Goal: Check status: Check status

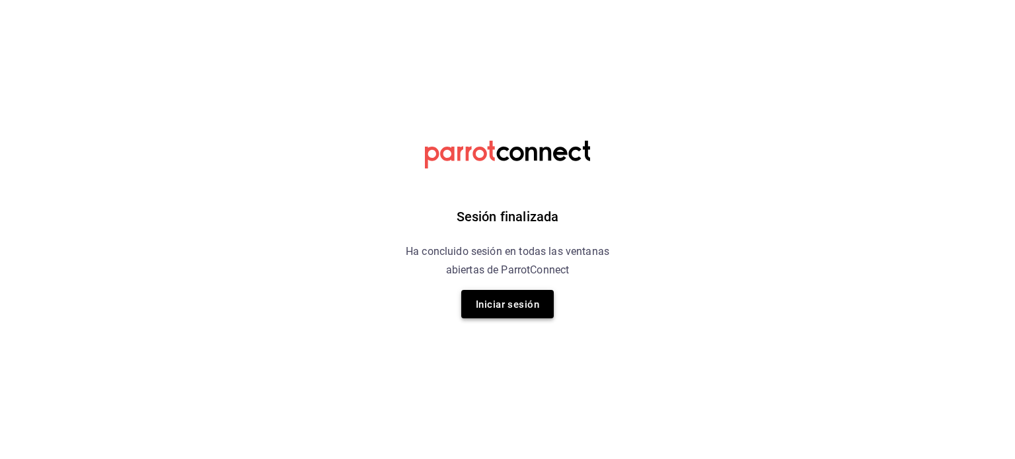
click at [470, 310] on button "Iniciar sesión" at bounding box center [507, 304] width 93 height 28
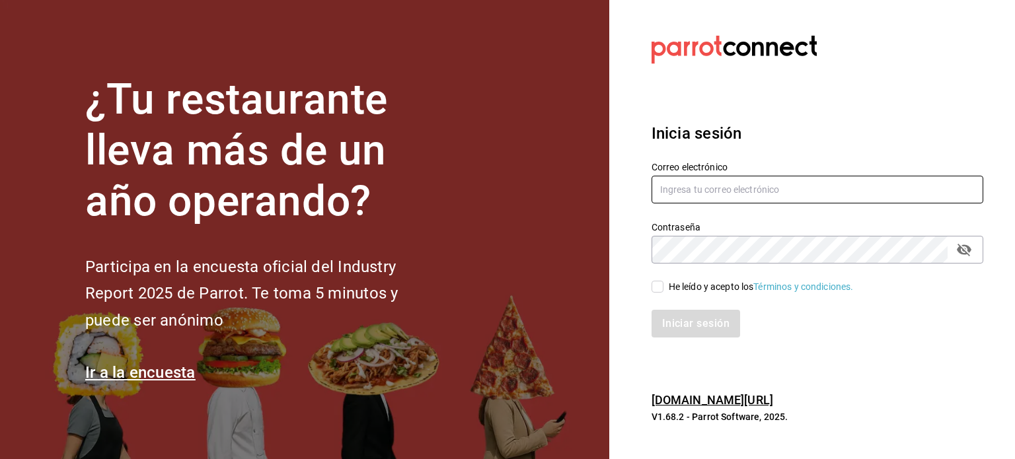
type input "[EMAIL_ADDRESS][DOMAIN_NAME]"
click at [657, 289] on input "He leído y acepto los Términos y condiciones." at bounding box center [658, 287] width 12 height 12
checkbox input "true"
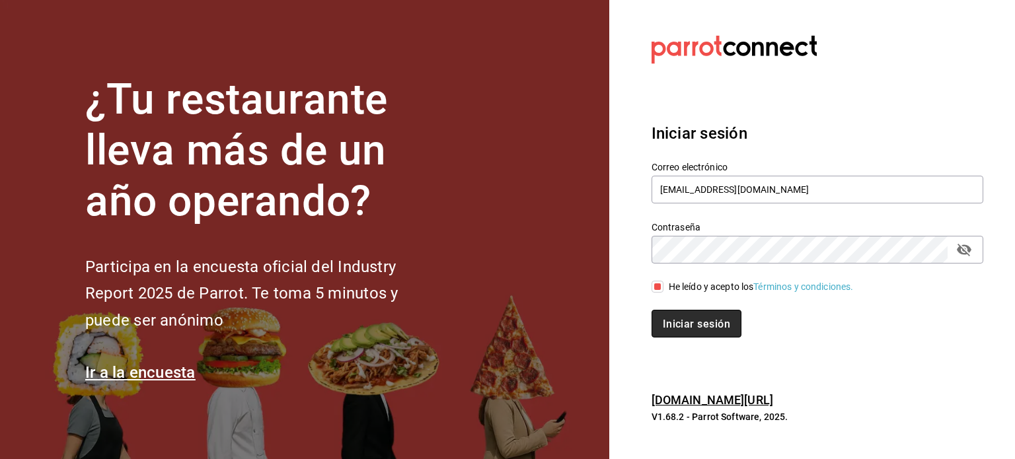
click at [675, 326] on font "Iniciar sesión" at bounding box center [696, 323] width 67 height 13
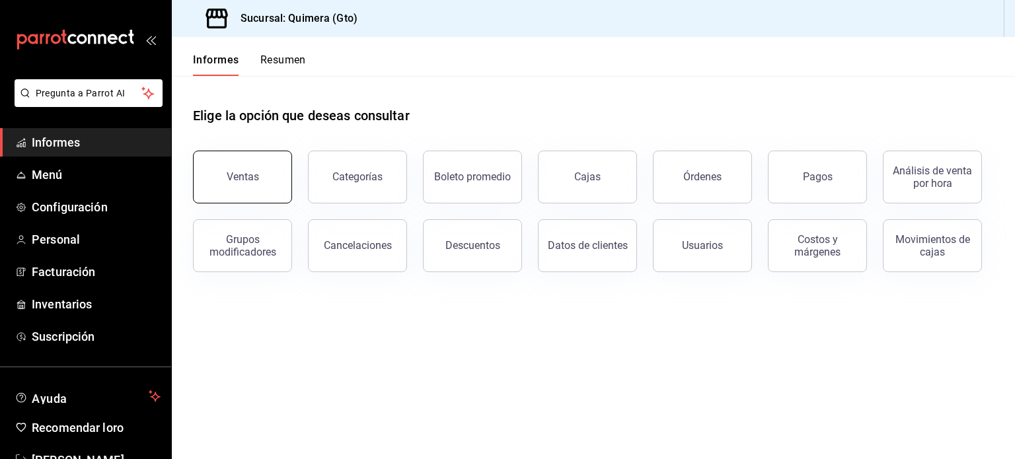
click at [245, 156] on button "Ventas" at bounding box center [242, 177] width 99 height 53
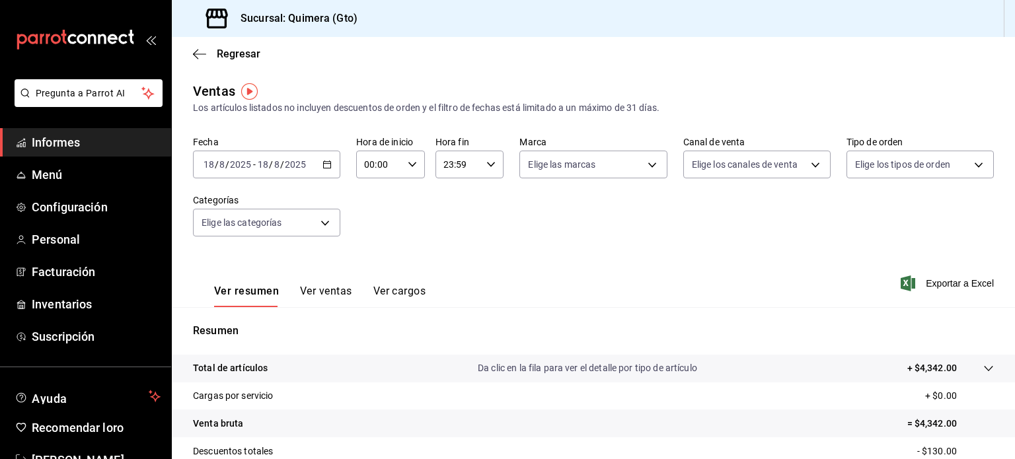
click at [322, 161] on icon "button" at bounding box center [326, 164] width 9 height 9
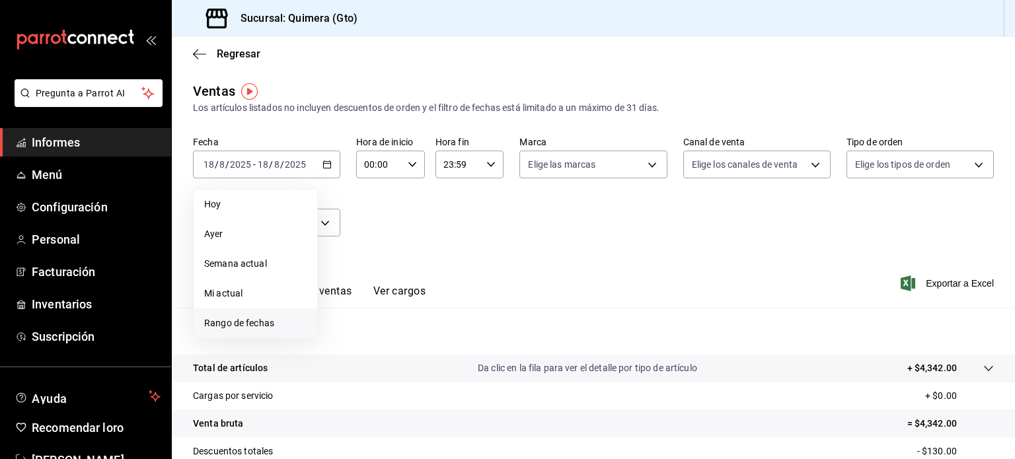
click at [248, 322] on font "Rango de fechas" at bounding box center [239, 323] width 70 height 11
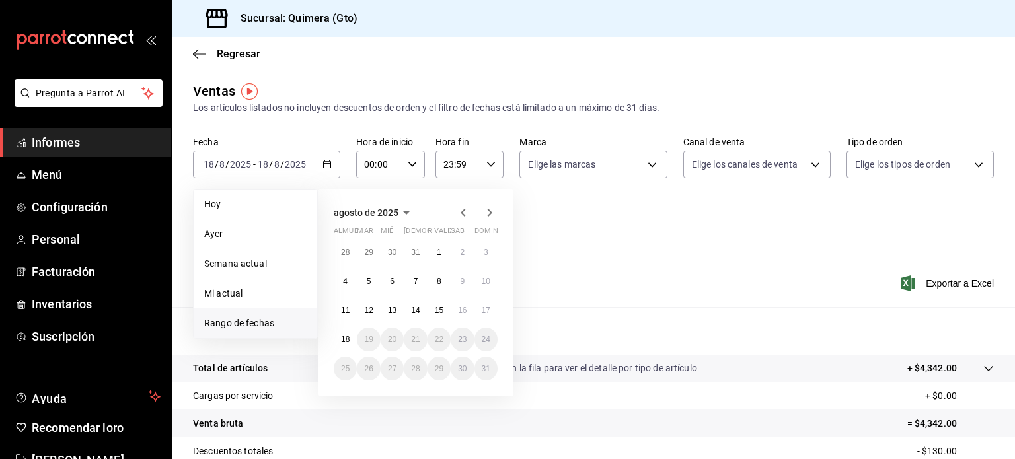
click at [462, 213] on icon "button" at bounding box center [463, 213] width 5 height 8
click at [484, 254] on font "1" at bounding box center [486, 252] width 5 height 9
click at [347, 396] on font "30" at bounding box center [345, 397] width 9 height 9
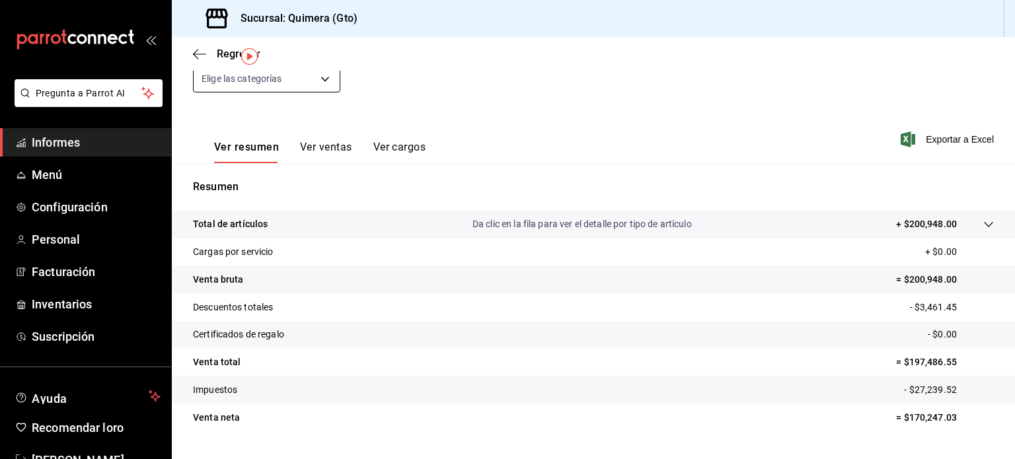
scroll to position [32, 0]
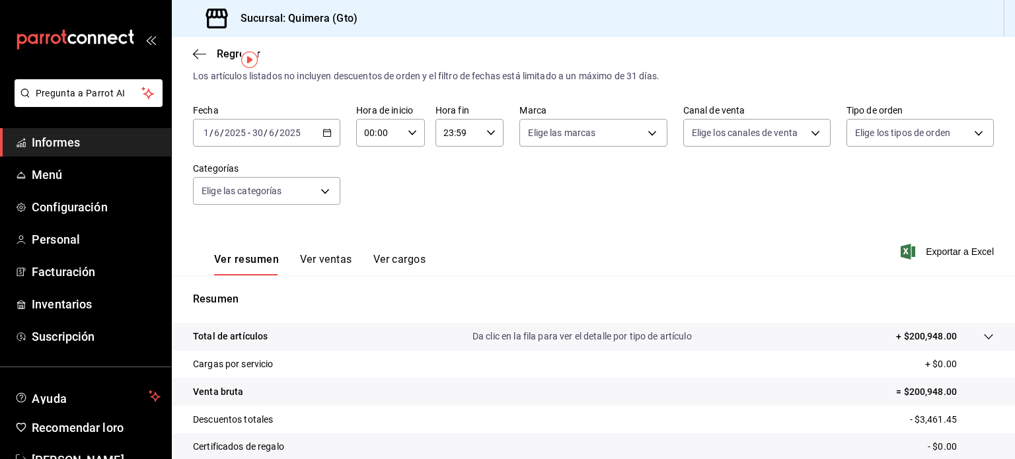
click at [325, 131] on icon "button" at bounding box center [326, 132] width 9 height 9
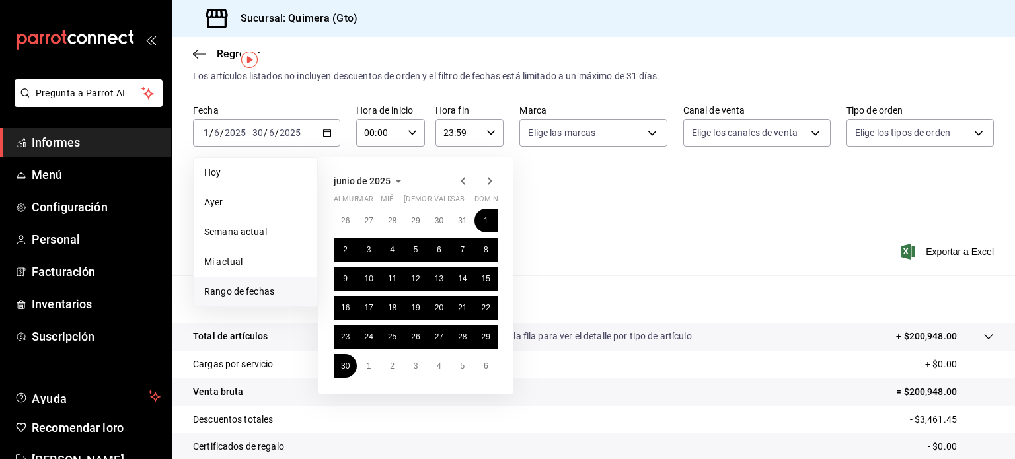
click at [486, 182] on icon "button" at bounding box center [490, 181] width 16 height 16
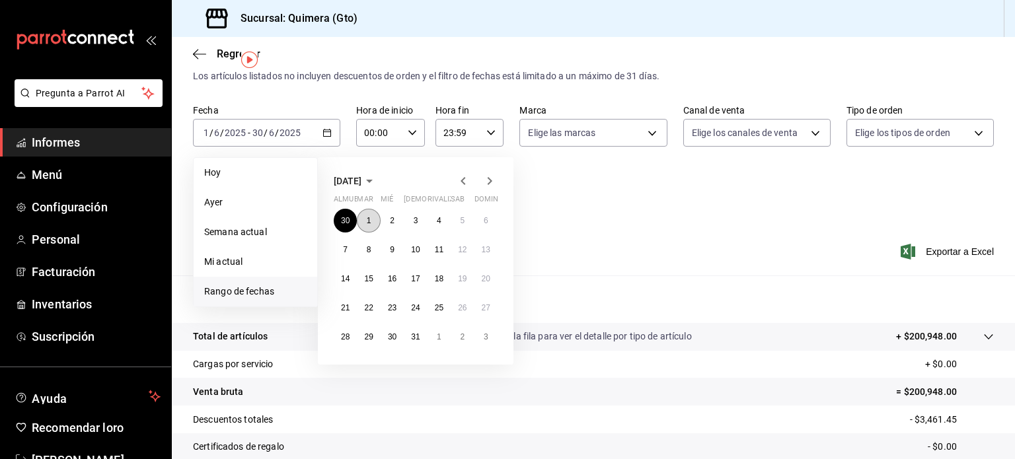
click at [369, 220] on font "1" at bounding box center [369, 220] width 5 height 9
click at [415, 335] on font "31" at bounding box center [415, 336] width 9 height 9
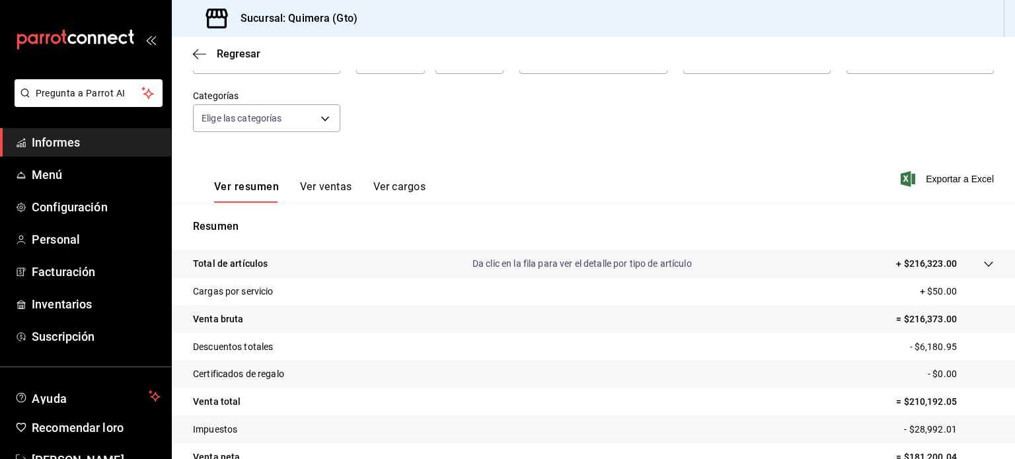
scroll to position [169, 0]
